Goal: Entertainment & Leisure: Browse casually

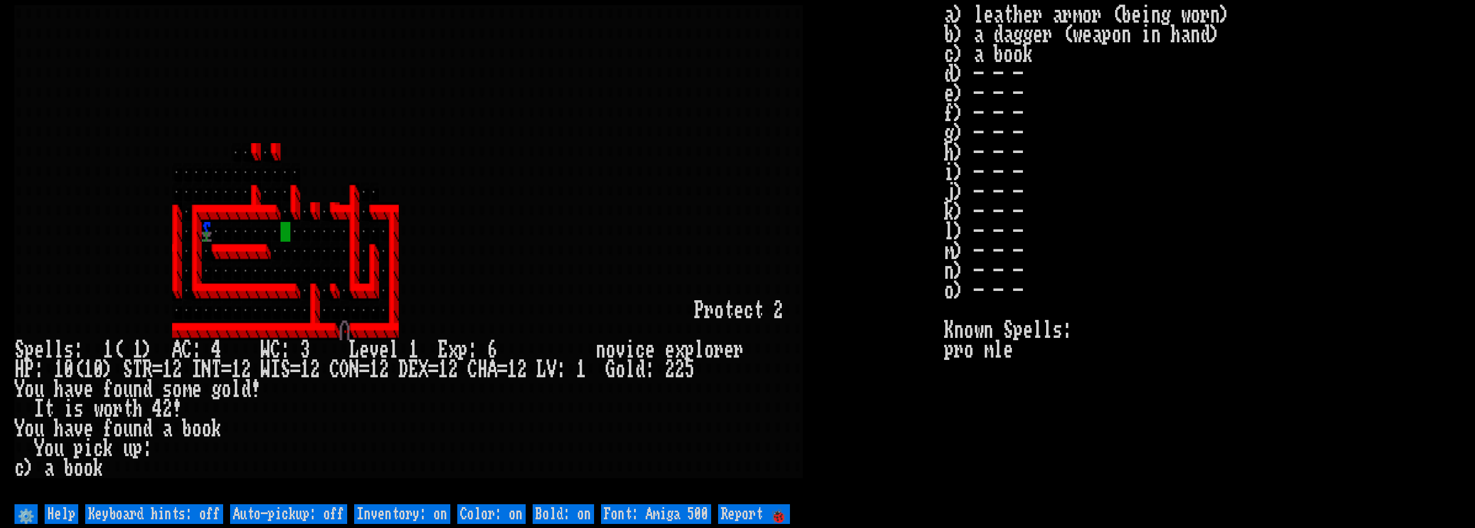
click at [289, 514] on off "Auto-pickup: off" at bounding box center [288, 514] width 117 height 20
type off "Auto-pickup: on"
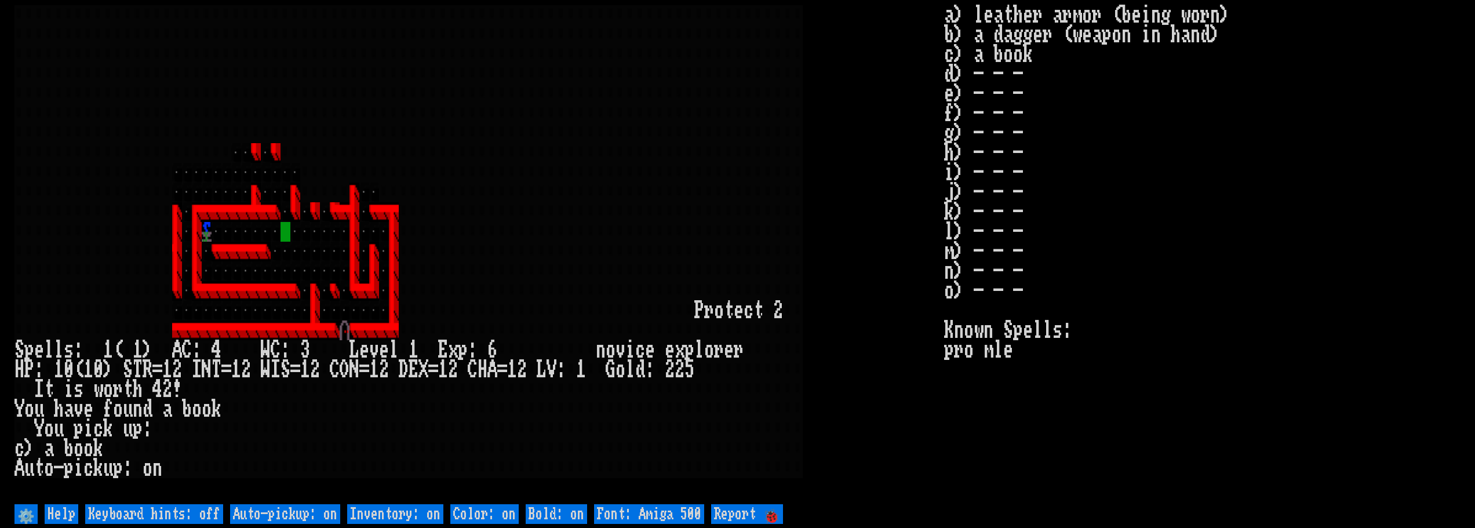
click at [201, 520] on off "Keyboard hints: off" at bounding box center [154, 514] width 138 height 20
type off "Keyboard hints: on"
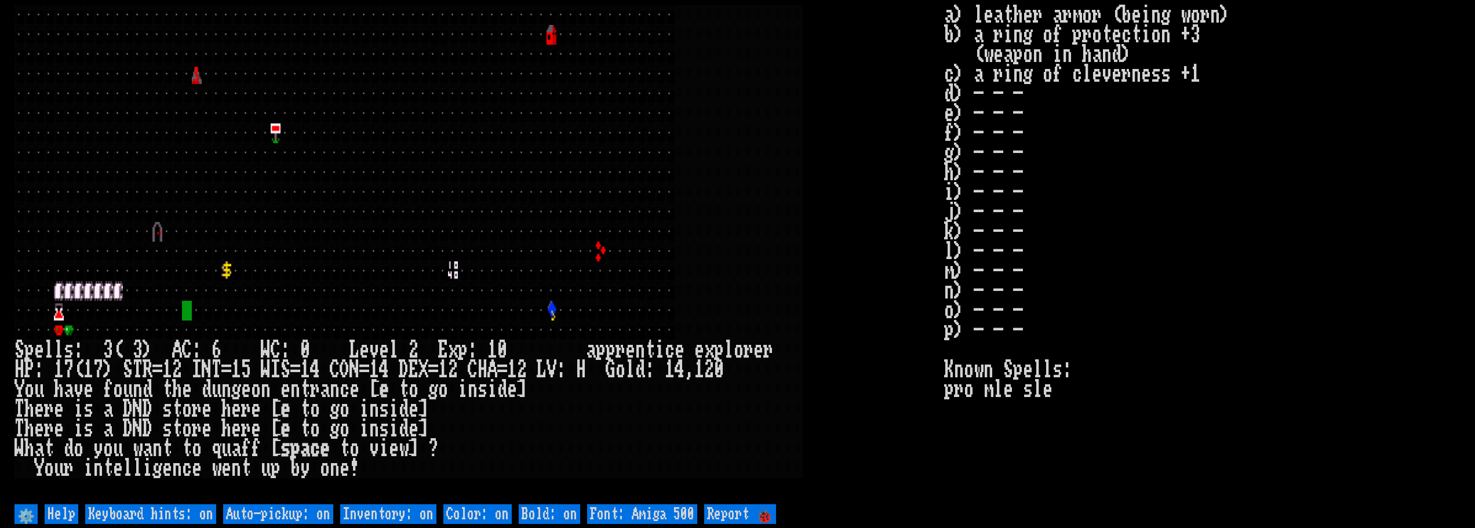
click at [326, 523] on off "Auto-pickup: on" at bounding box center [278, 514] width 110 height 20
type off "Auto-pickup: off"
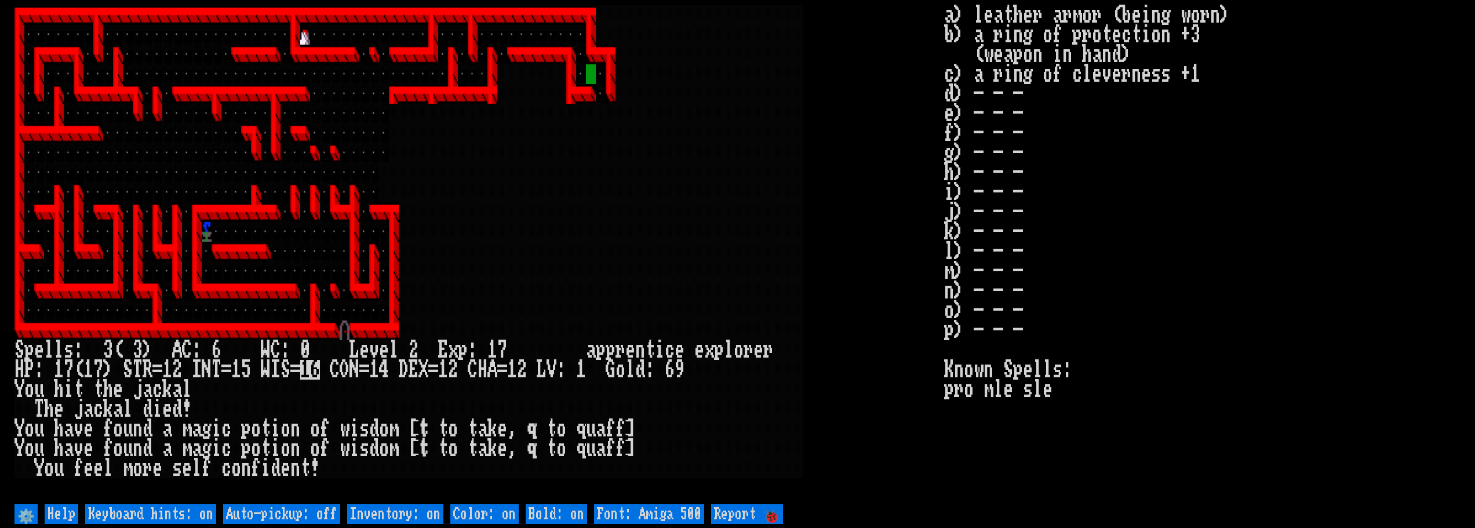
click at [319, 519] on off "Auto-pickup: off" at bounding box center [281, 514] width 117 height 20
type off "Auto-pickup: on"
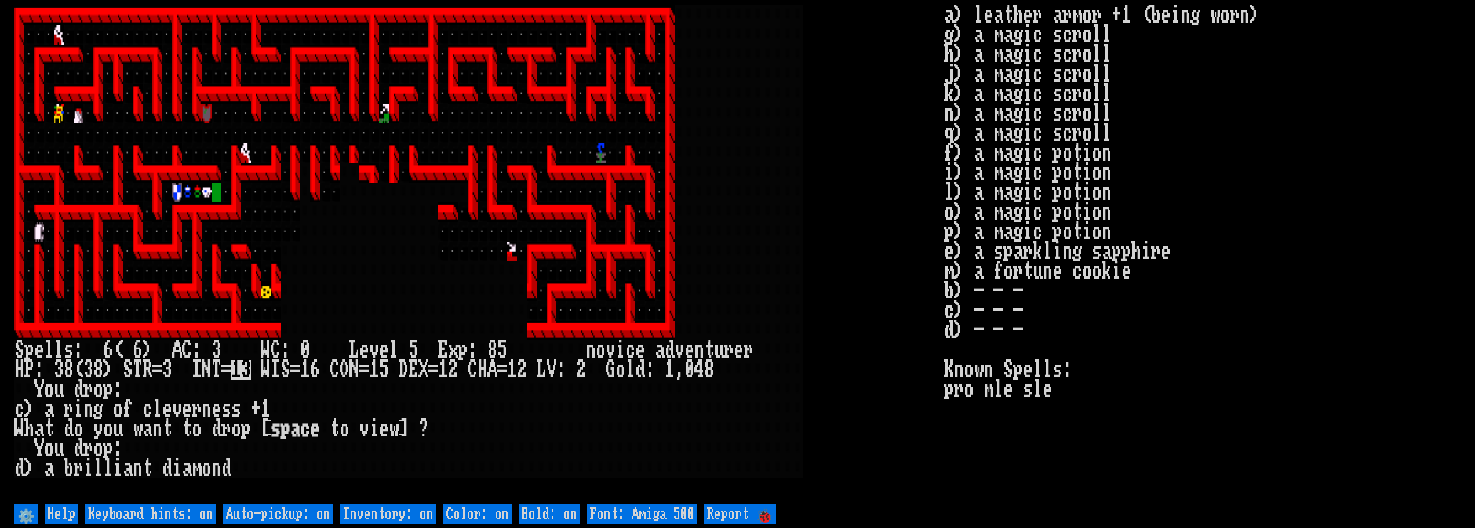
click at [283, 511] on off "Auto-pickup: on" at bounding box center [278, 514] width 110 height 20
type off "Auto-pickup: off"
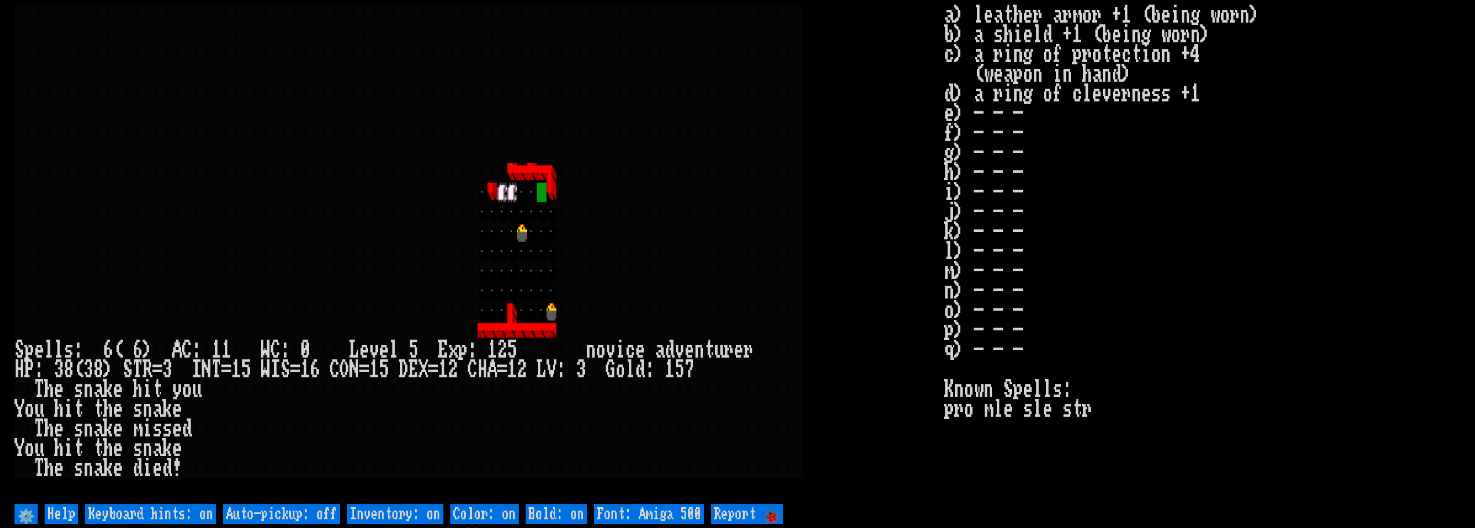
click at [286, 511] on off "Auto-pickup: off" at bounding box center [281, 514] width 117 height 20
type off "Auto-pickup: on"
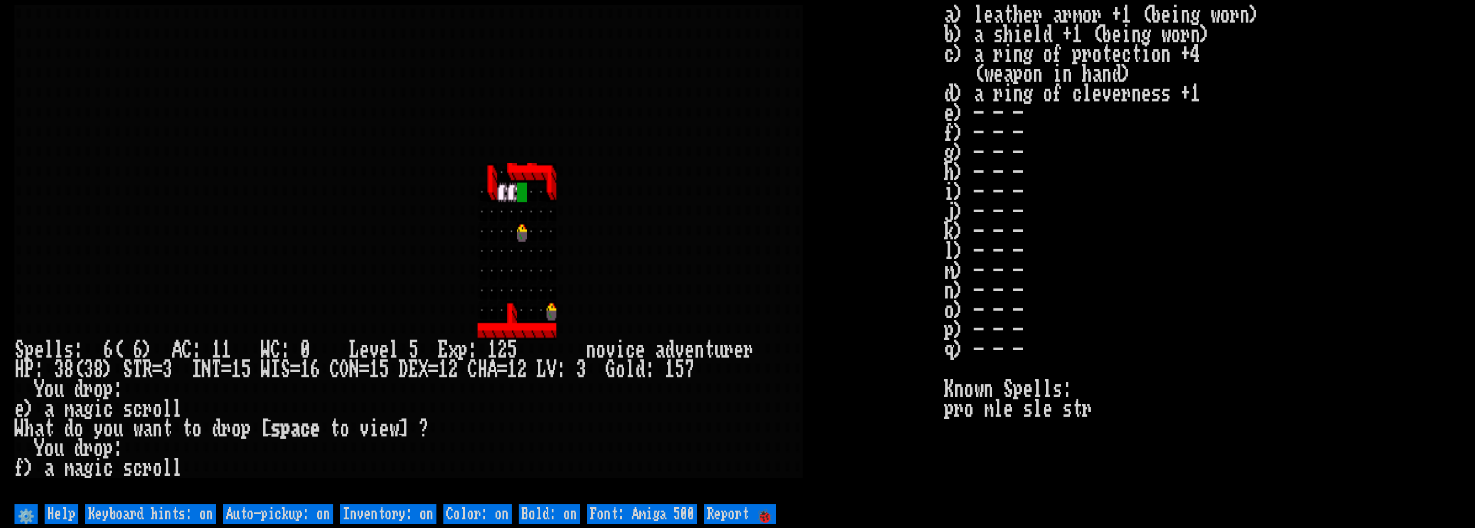
click at [299, 512] on off "Auto-pickup: on" at bounding box center [278, 514] width 110 height 20
type off "Auto-pickup: off"
